Goal: Check status

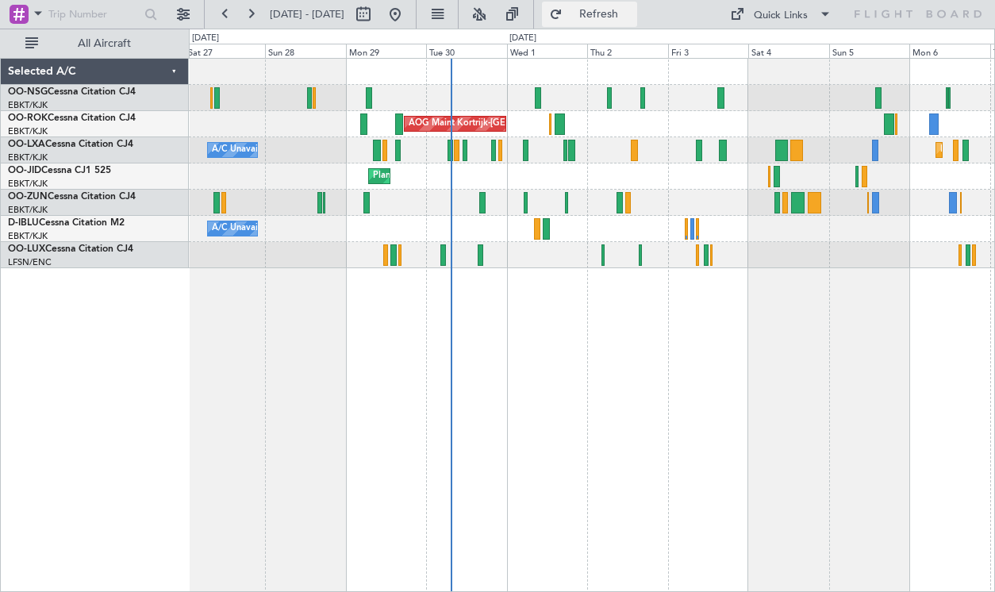
click at [621, 19] on span "Refresh" at bounding box center [599, 14] width 67 height 11
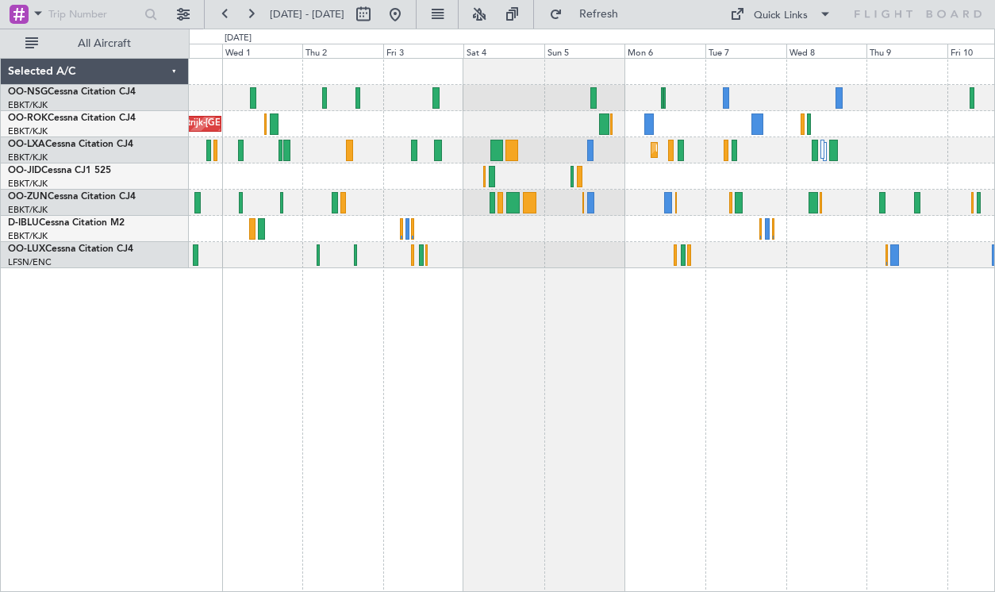
click at [568, 243] on div "AOG Maint Kortrijk-[GEOGRAPHIC_DATA] Planned Maint [GEOGRAPHIC_DATA]-[GEOGRAPHI…" at bounding box center [591, 163] width 805 height 209
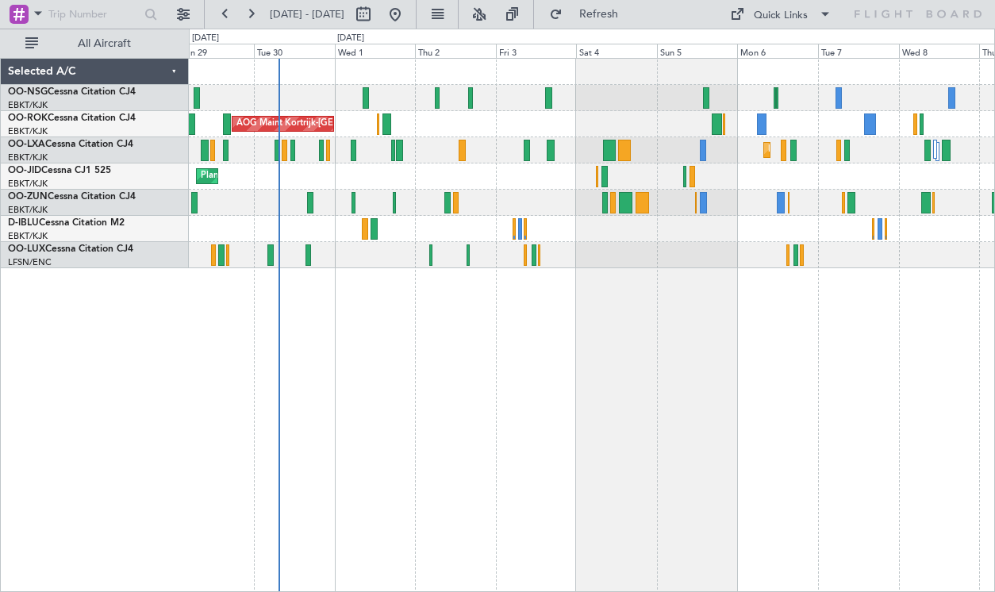
click at [386, 175] on div "Planned Maint Kortrijk-[GEOGRAPHIC_DATA]" at bounding box center [591, 176] width 805 height 26
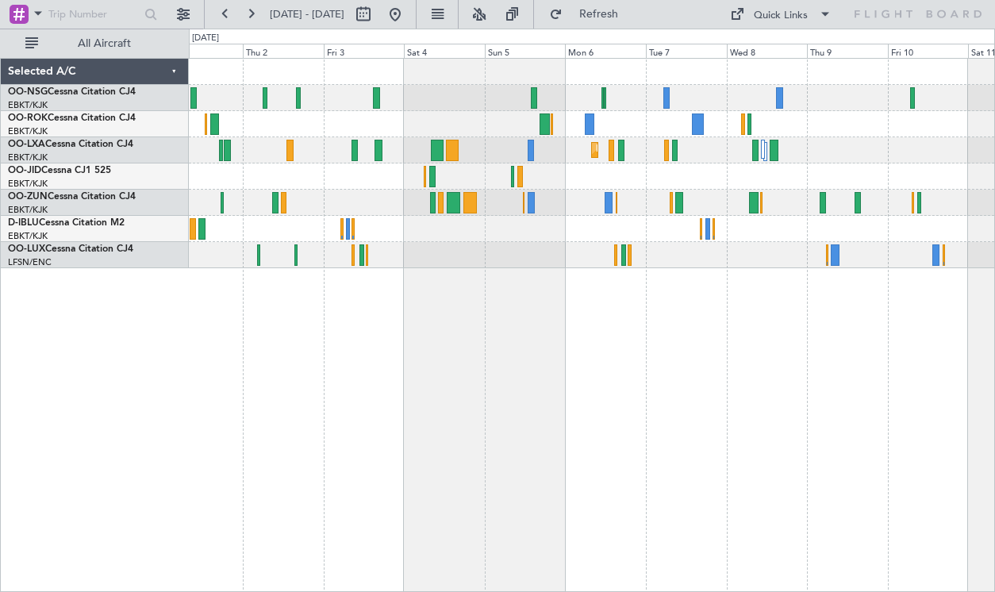
click at [637, 141] on div "AOG Maint Kortrijk-[GEOGRAPHIC_DATA] Planned Maint [GEOGRAPHIC_DATA]-[GEOGRAPHI…" at bounding box center [591, 163] width 805 height 209
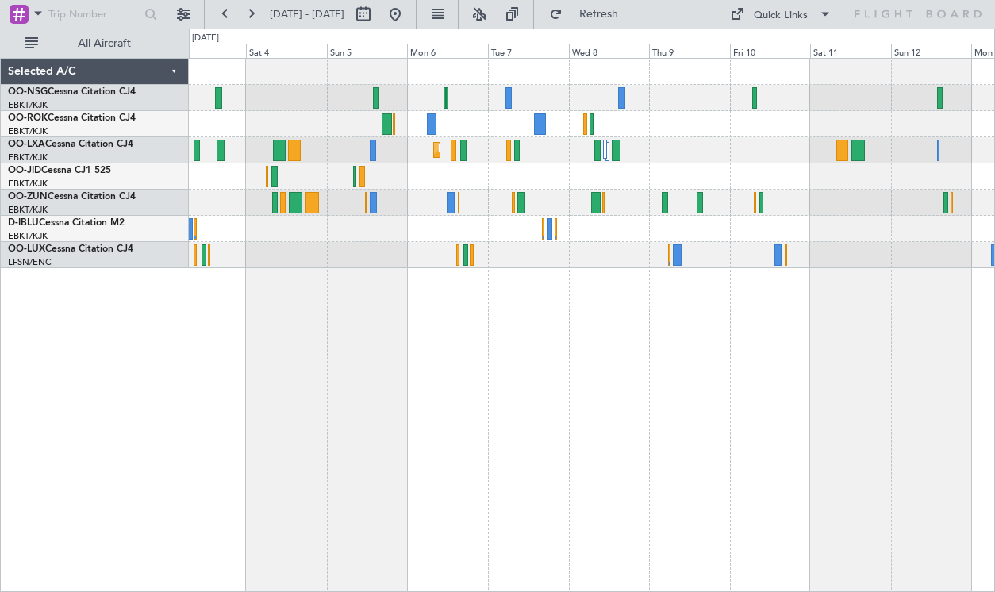
click at [497, 168] on div at bounding box center [591, 176] width 805 height 26
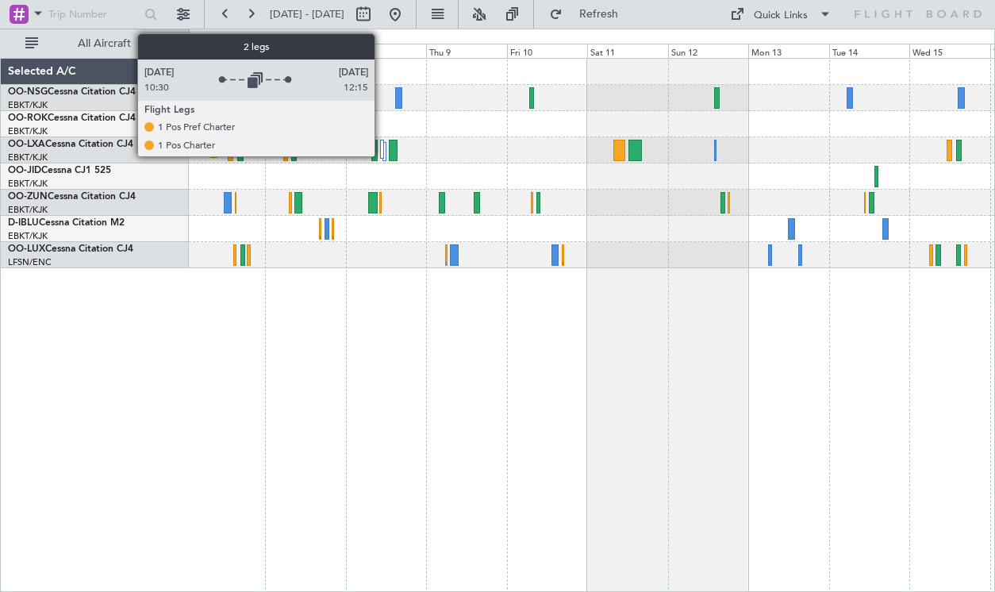
click at [382, 148] on div at bounding box center [382, 149] width 4 height 19
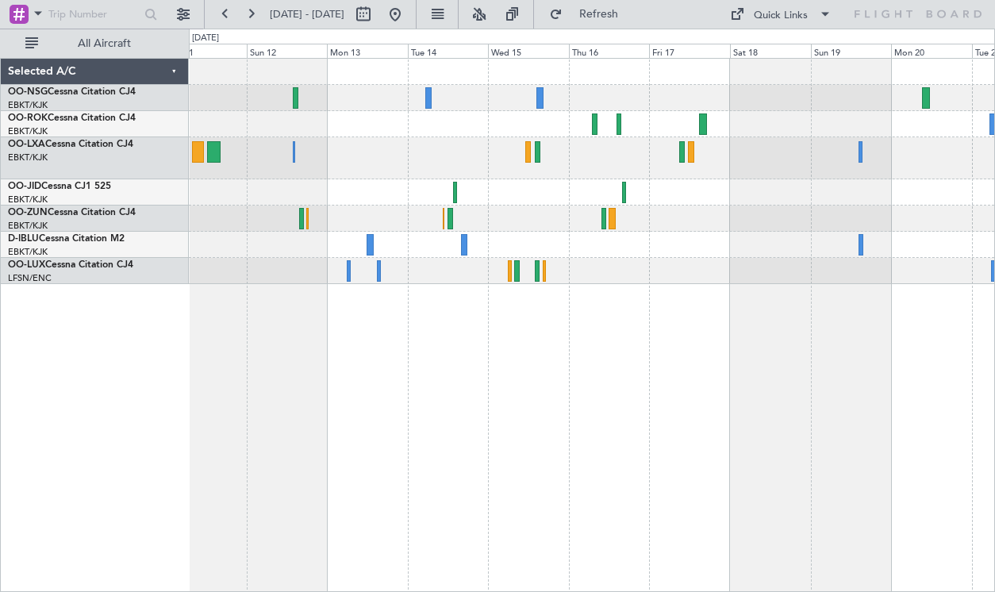
click at [374, 248] on div at bounding box center [591, 171] width 805 height 225
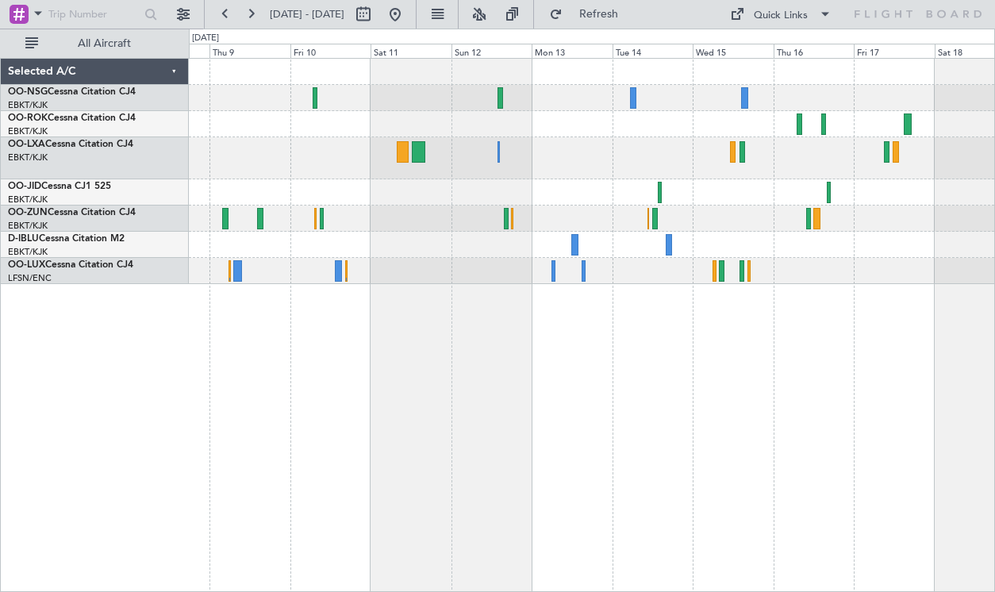
click at [676, 390] on div "Planned Maint Kortrijk-[GEOGRAPHIC_DATA]" at bounding box center [592, 325] width 806 height 534
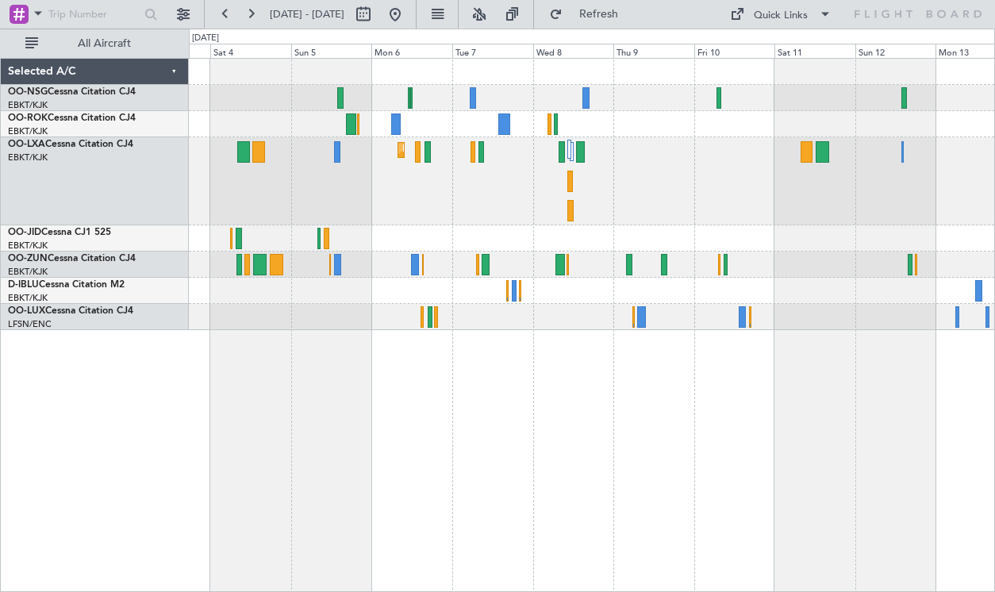
click at [635, 417] on div "Planned Maint Kortrijk-[GEOGRAPHIC_DATA]" at bounding box center [592, 325] width 806 height 534
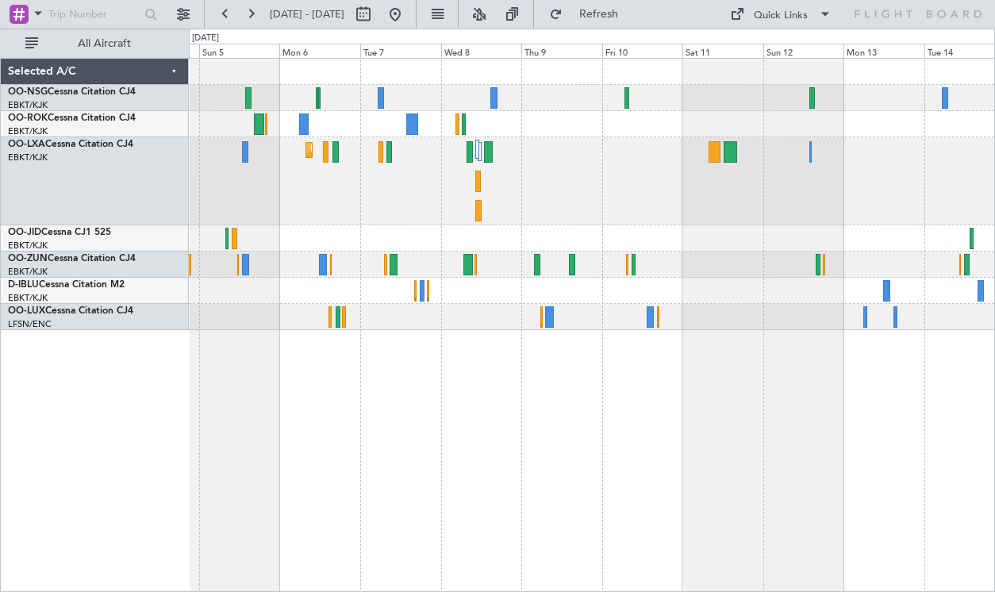
click at [665, 195] on div "Planned Maint Kortrijk-[GEOGRAPHIC_DATA]" at bounding box center [591, 181] width 805 height 88
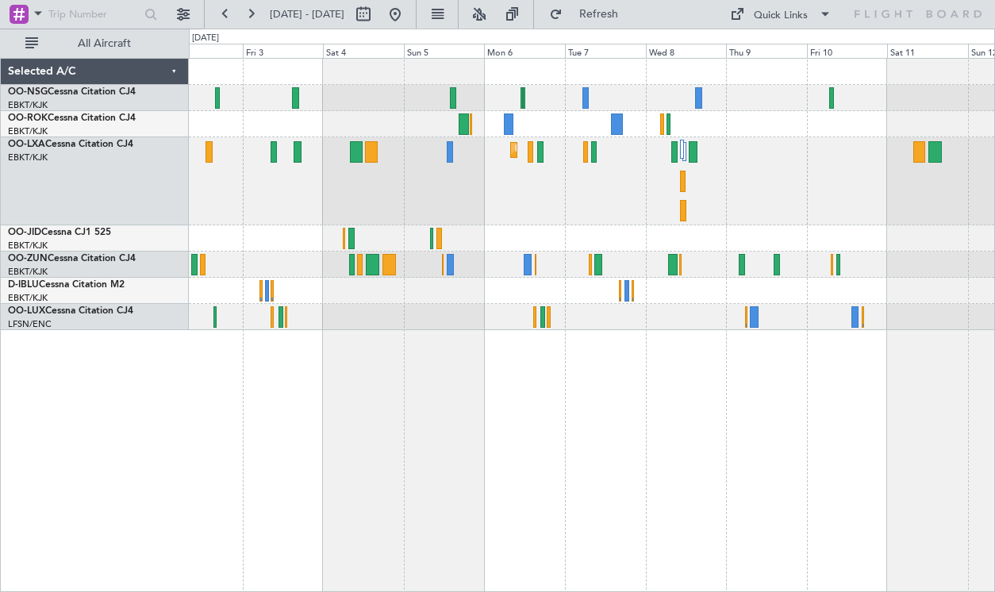
click at [654, 180] on div "Planned Maint Kortrijk-[GEOGRAPHIC_DATA]" at bounding box center [591, 181] width 805 height 88
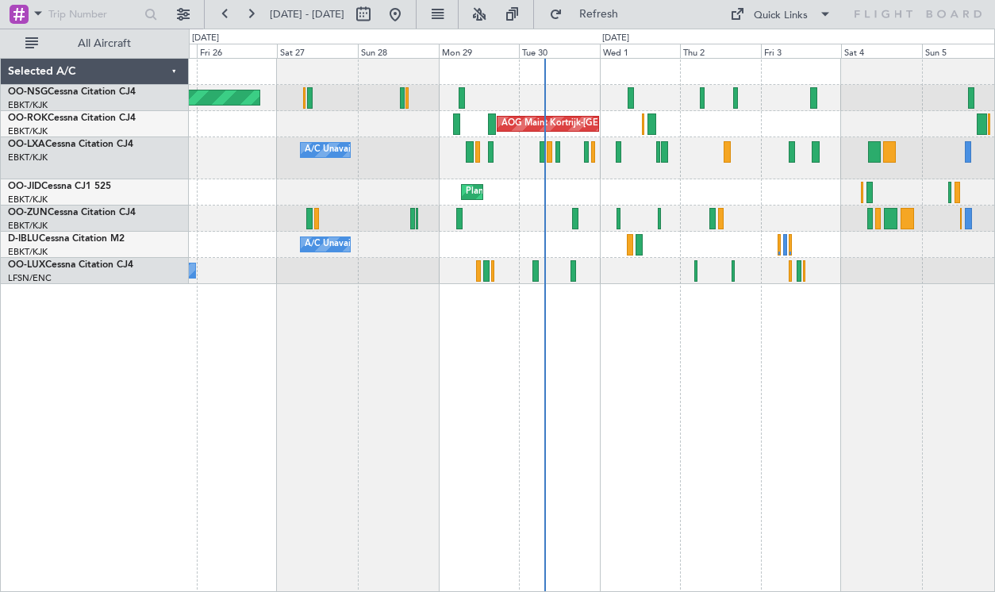
click at [793, 199] on div "Planned Maint [GEOGRAPHIC_DATA] ([GEOGRAPHIC_DATA]) AOG Maint [GEOGRAPHIC_DATA]…" at bounding box center [591, 171] width 805 height 225
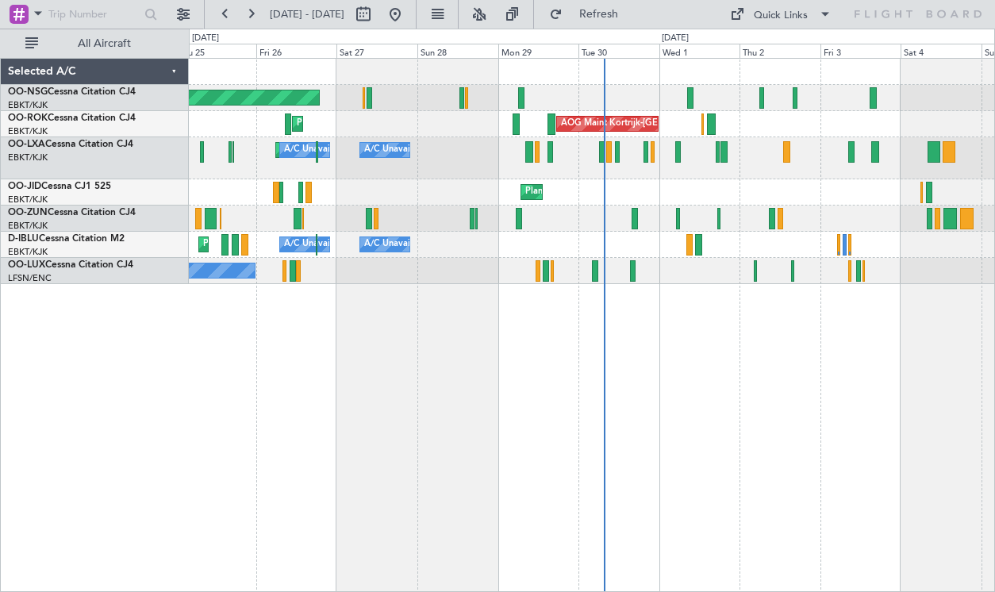
click at [621, 126] on div "AOG Maint Kortrijk-[GEOGRAPHIC_DATA] Planned Maint [GEOGRAPHIC_DATA]-[GEOGRAPHI…" at bounding box center [591, 124] width 805 height 26
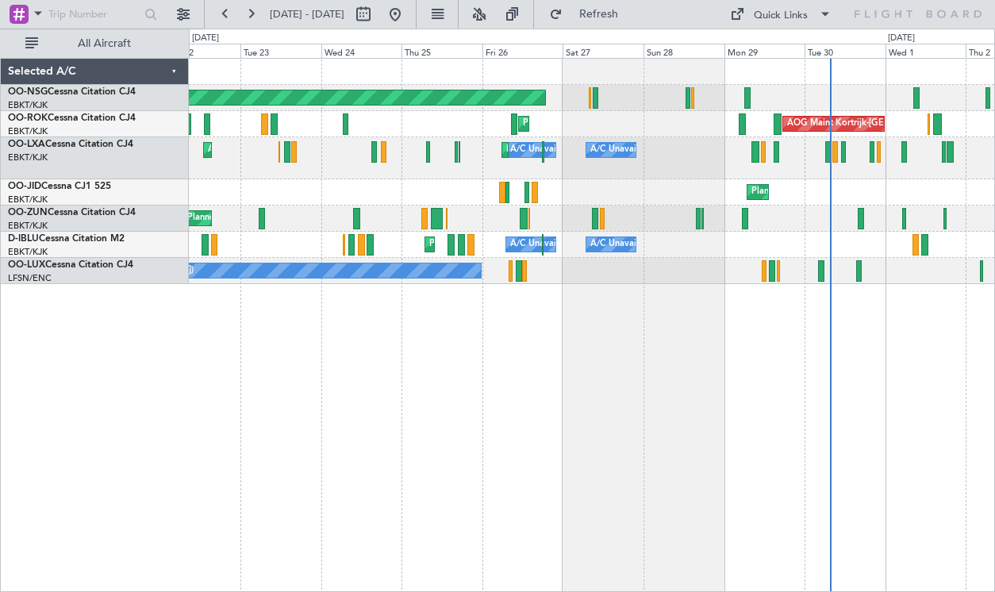
click at [680, 367] on div "Planned Maint [GEOGRAPHIC_DATA] ([GEOGRAPHIC_DATA]) AOG Maint [GEOGRAPHIC_DATA]…" at bounding box center [592, 325] width 806 height 534
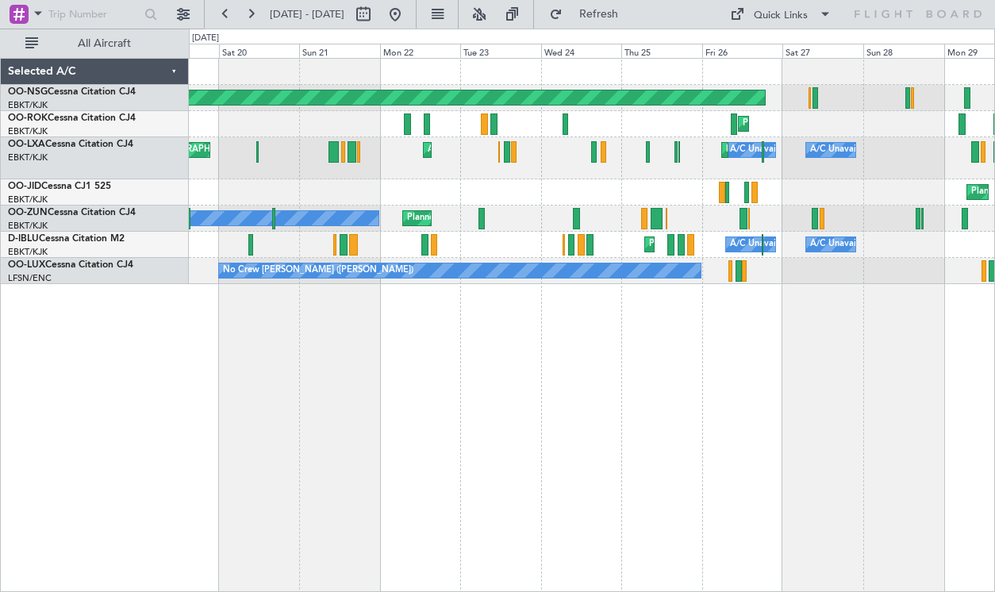
click at [632, 423] on div "Planned Maint [GEOGRAPHIC_DATA] ([GEOGRAPHIC_DATA]) Planned Maint [GEOGRAPHIC_D…" at bounding box center [592, 325] width 806 height 534
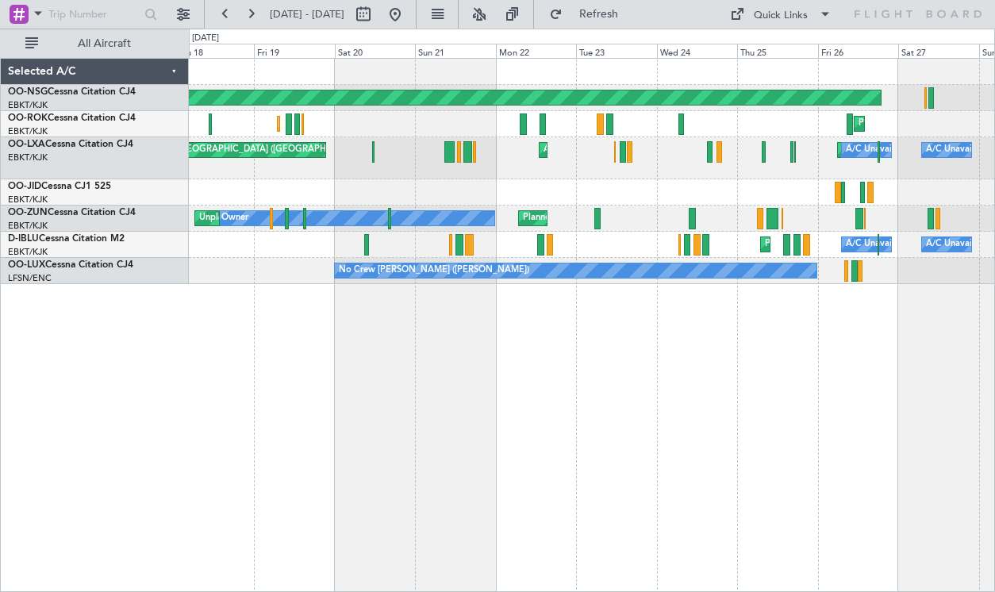
click at [778, 480] on div "Planned Maint [GEOGRAPHIC_DATA] ([GEOGRAPHIC_DATA]) Planned Maint [GEOGRAPHIC_D…" at bounding box center [592, 325] width 806 height 534
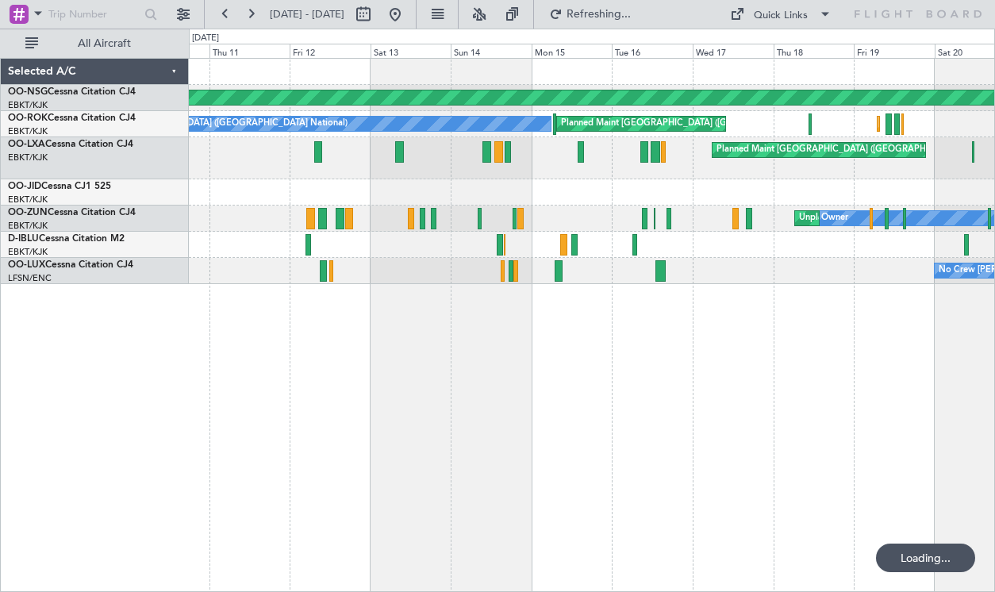
click at [728, 546] on div "Planned Maint [GEOGRAPHIC_DATA] ([GEOGRAPHIC_DATA]) Planned Maint [GEOGRAPHIC_D…" at bounding box center [592, 325] width 806 height 534
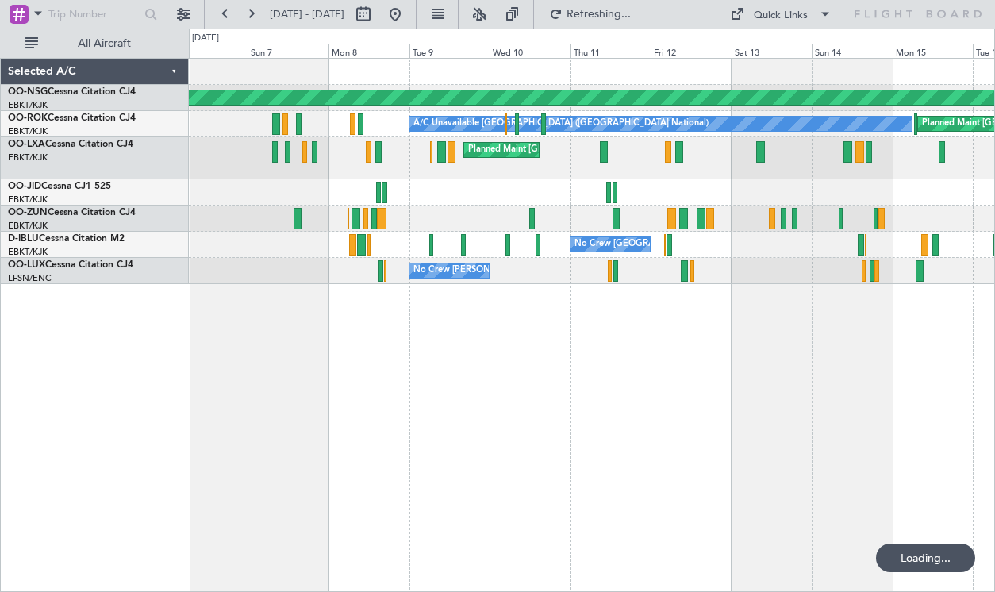
click at [671, 543] on div "Planned Maint [GEOGRAPHIC_DATA] ([GEOGRAPHIC_DATA]) Planned Maint [GEOGRAPHIC_D…" at bounding box center [592, 325] width 806 height 534
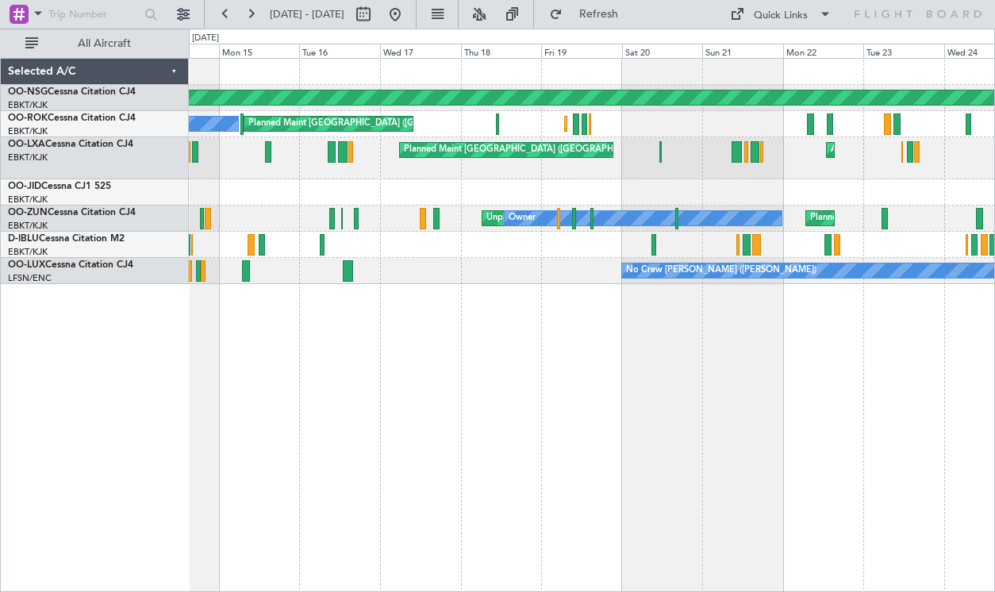
click at [182, 198] on div "Planned Maint [GEOGRAPHIC_DATA] ([GEOGRAPHIC_DATA]) Planned Maint [GEOGRAPHIC_D…" at bounding box center [497, 310] width 995 height 563
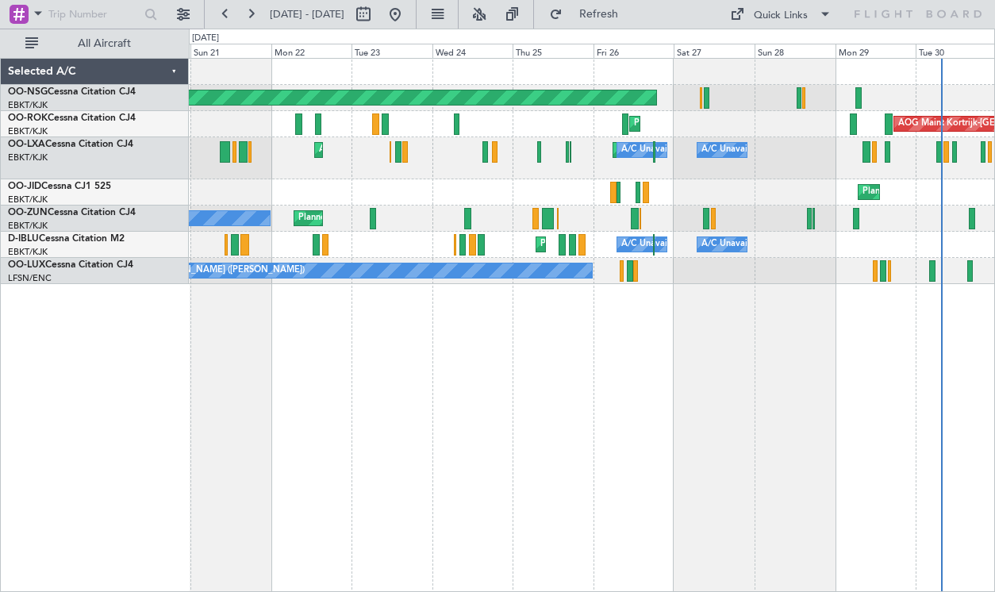
click at [72, 397] on div "Planned Maint [GEOGRAPHIC_DATA] ([GEOGRAPHIC_DATA]) Planned Maint [GEOGRAPHIC_D…" at bounding box center [497, 310] width 995 height 563
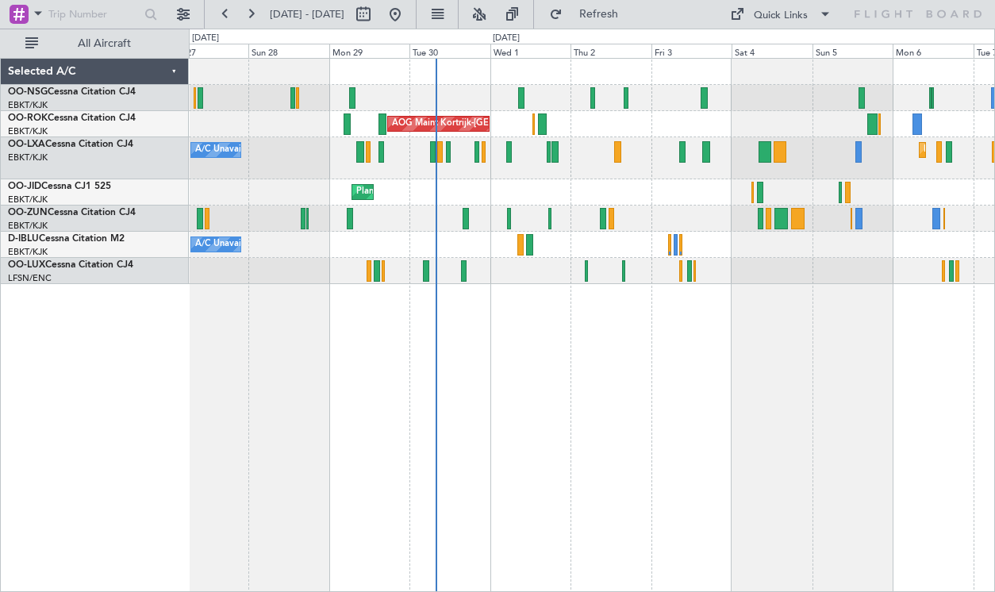
click at [194, 475] on div "Planned Maint [GEOGRAPHIC_DATA] ([GEOGRAPHIC_DATA]) AOG Maint [GEOGRAPHIC_DATA]…" at bounding box center [592, 325] width 806 height 534
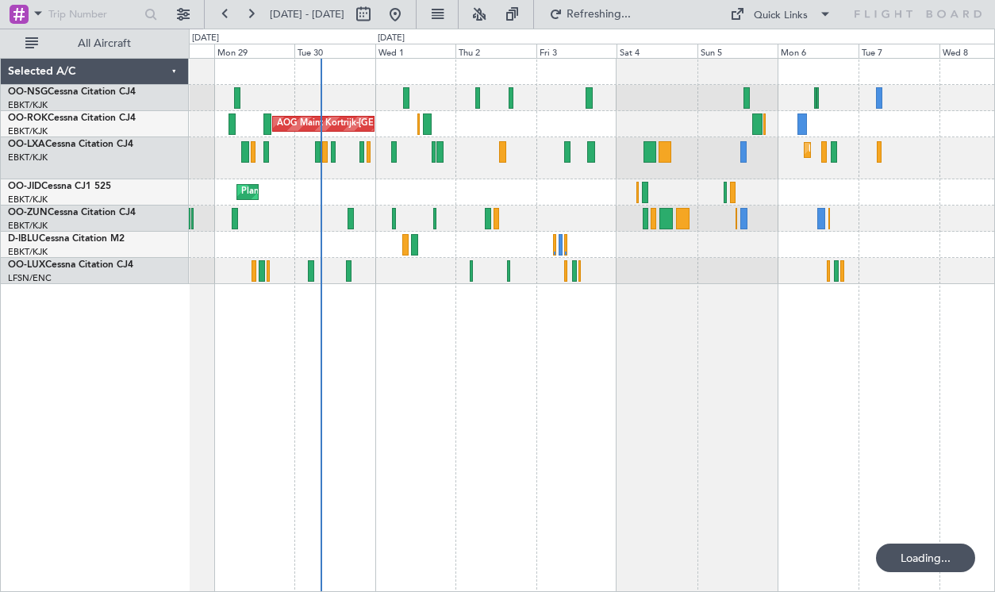
click at [337, 440] on div "Planned Maint [GEOGRAPHIC_DATA] ([GEOGRAPHIC_DATA]) AOG Maint [GEOGRAPHIC_DATA]…" at bounding box center [592, 325] width 806 height 534
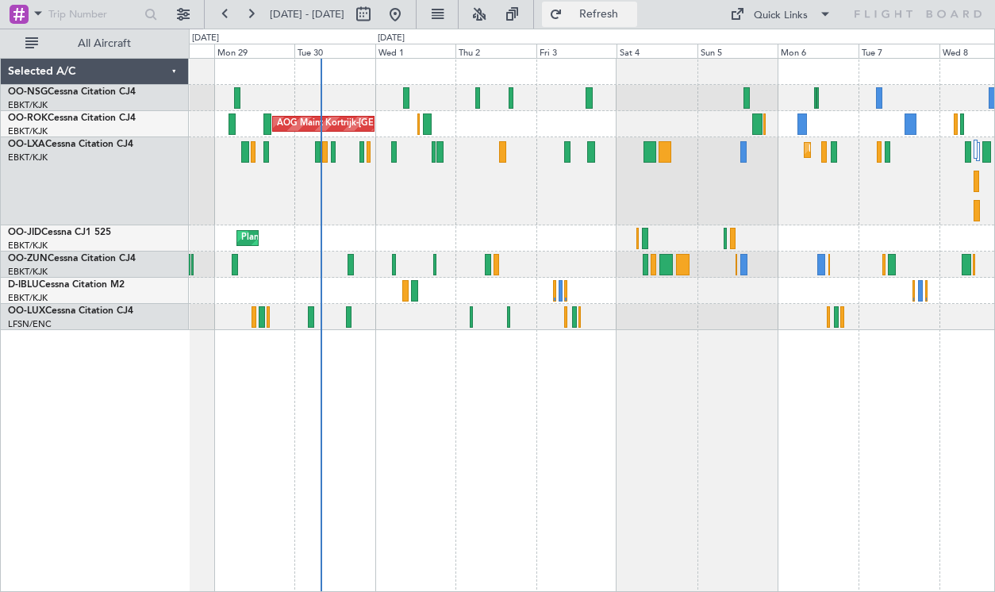
click at [633, 5] on button "Refresh" at bounding box center [589, 14] width 95 height 25
